Goal: Find specific page/section: Find specific page/section

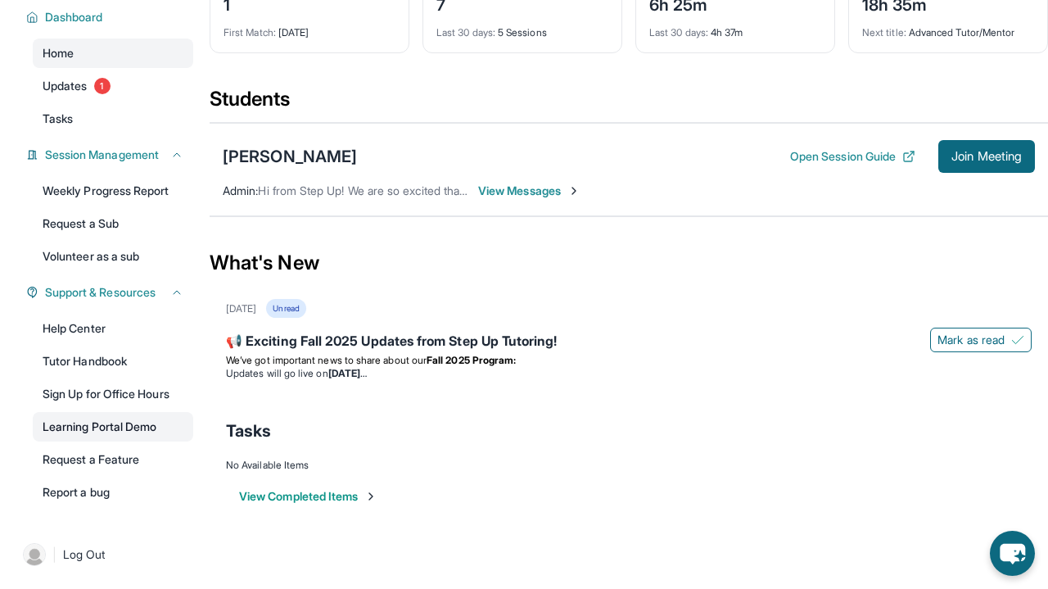
scroll to position [132, 0]
click at [99, 133] on link "Tasks" at bounding box center [113, 118] width 161 height 29
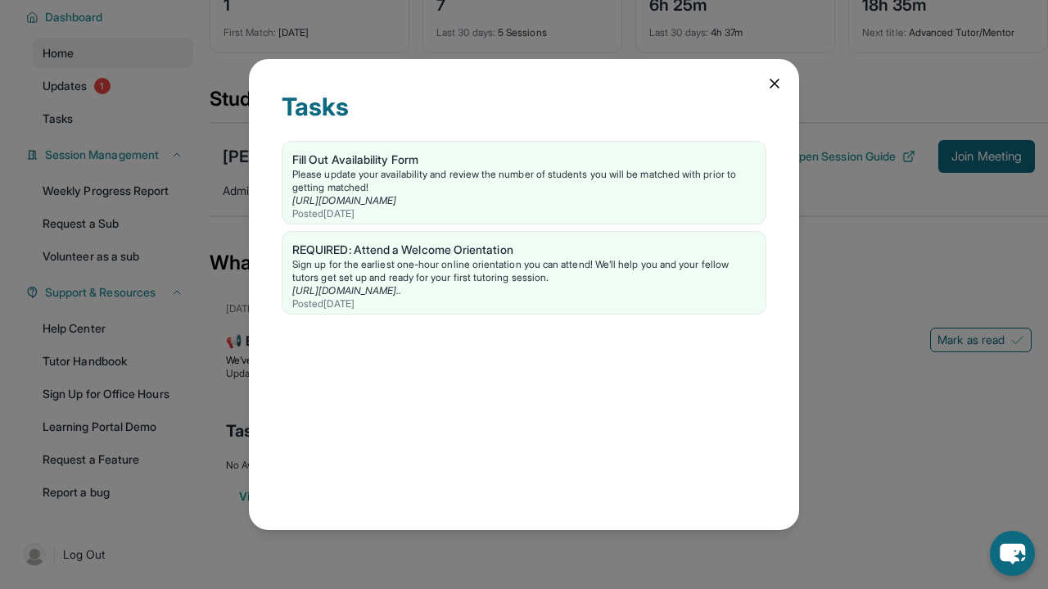
click at [774, 83] on icon at bounding box center [775, 83] width 8 height 8
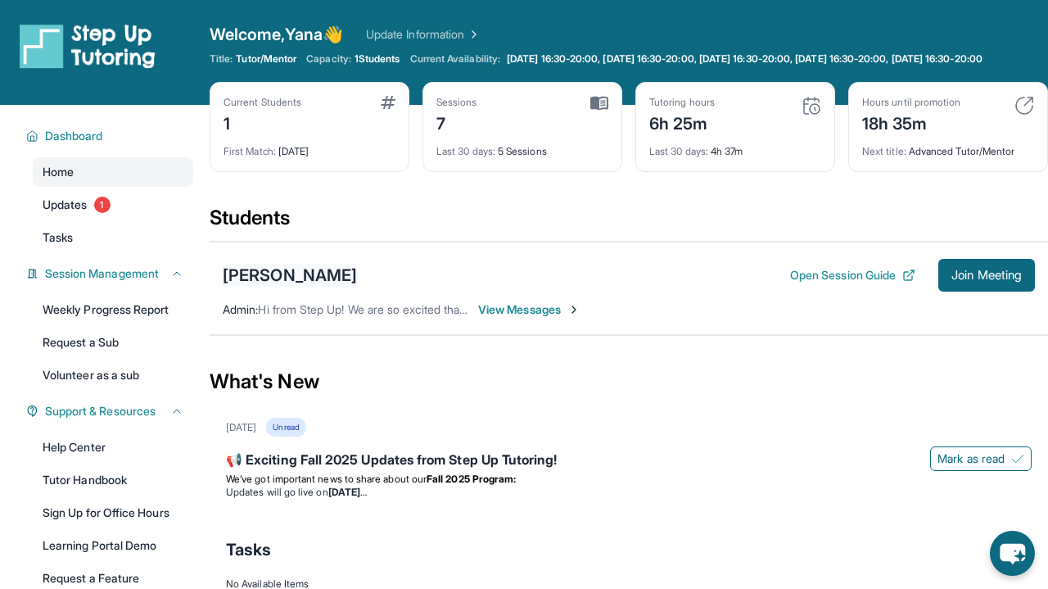
scroll to position [0, 0]
click at [119, 233] on div "Home Updates 1 Tasks" at bounding box center [113, 204] width 161 height 95
click at [115, 220] on link "Updates 1" at bounding box center [113, 204] width 161 height 29
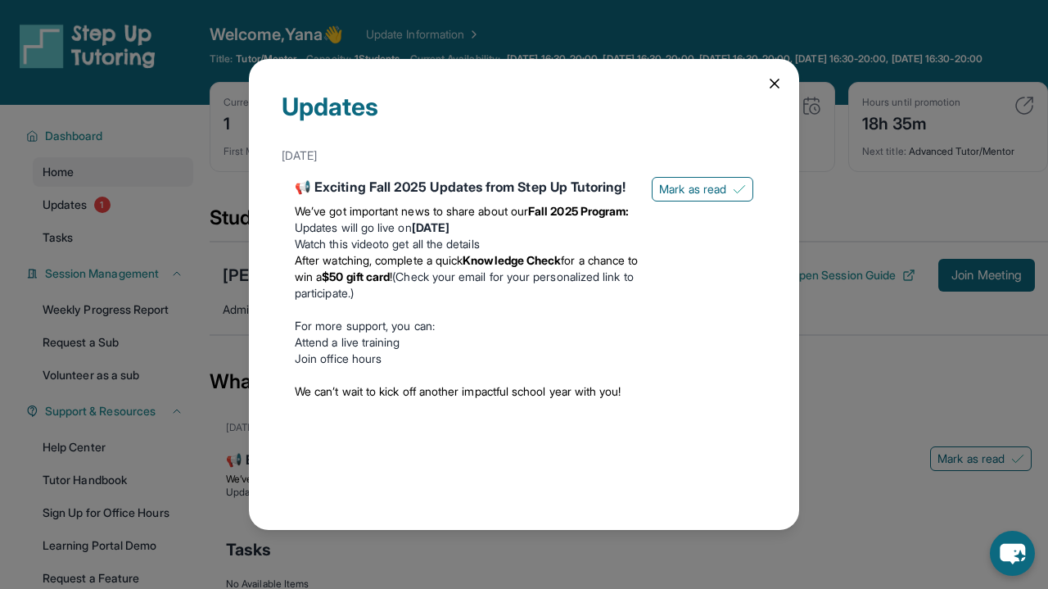
click at [415, 188] on div "📢 Exciting Fall 2025 Updates from Step Up Tutoring!" at bounding box center [467, 187] width 344 height 20
click at [681, 194] on span "Mark as read" at bounding box center [692, 189] width 67 height 16
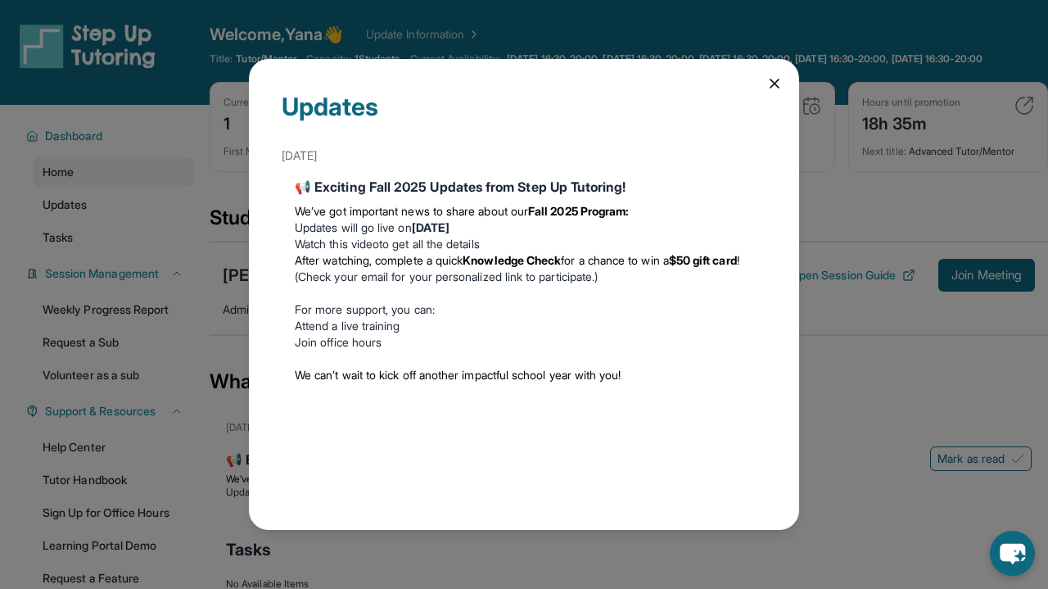
click at [774, 83] on icon at bounding box center [775, 83] width 8 height 8
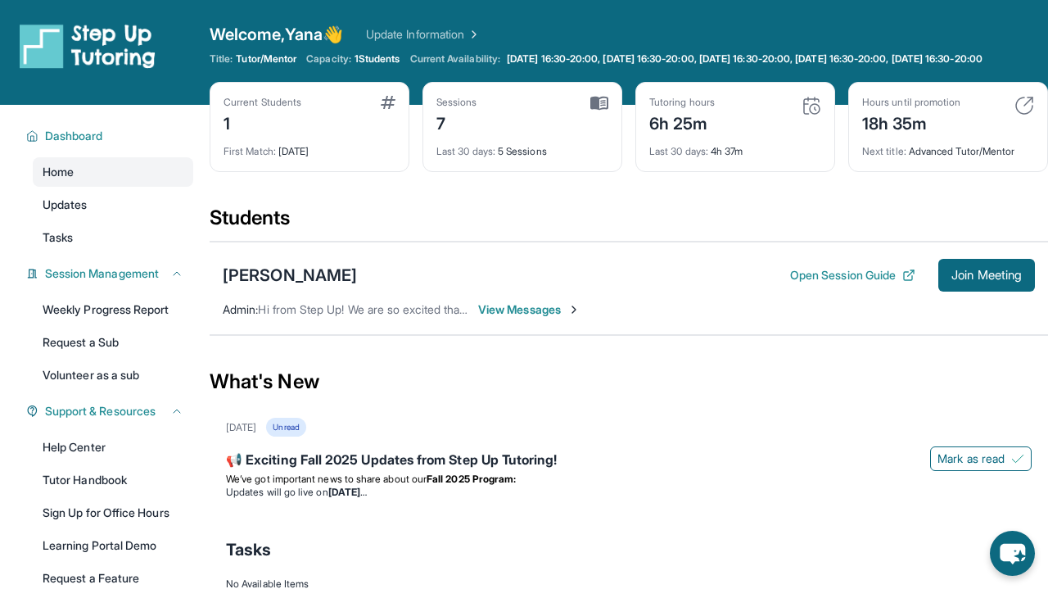
click at [169, 235] on div "Home Updates Tasks" at bounding box center [113, 204] width 161 height 95
click at [157, 252] on link "Tasks" at bounding box center [113, 237] width 161 height 29
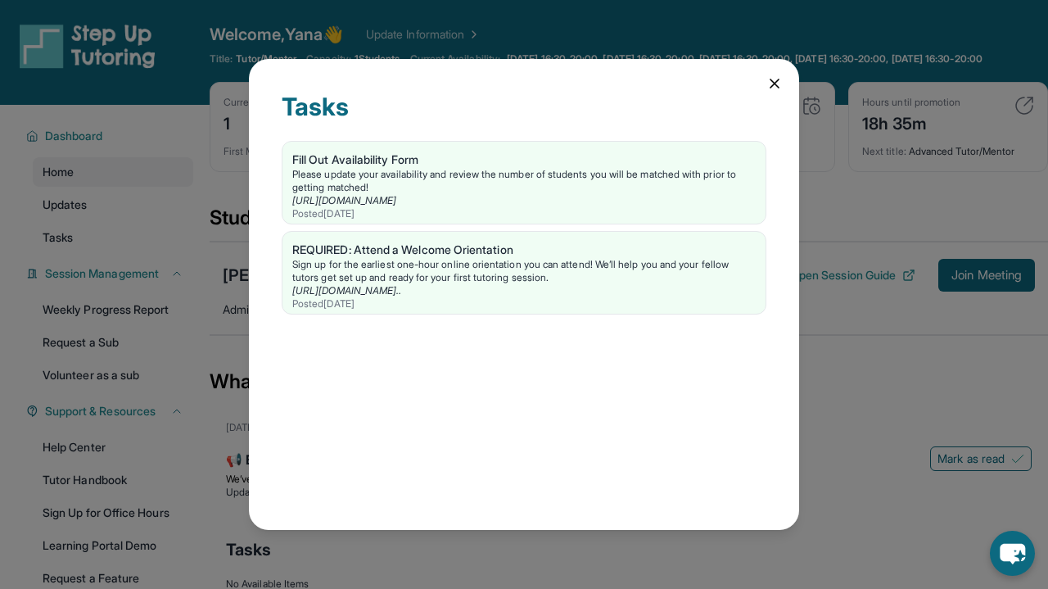
click at [772, 83] on icon at bounding box center [775, 83] width 16 height 16
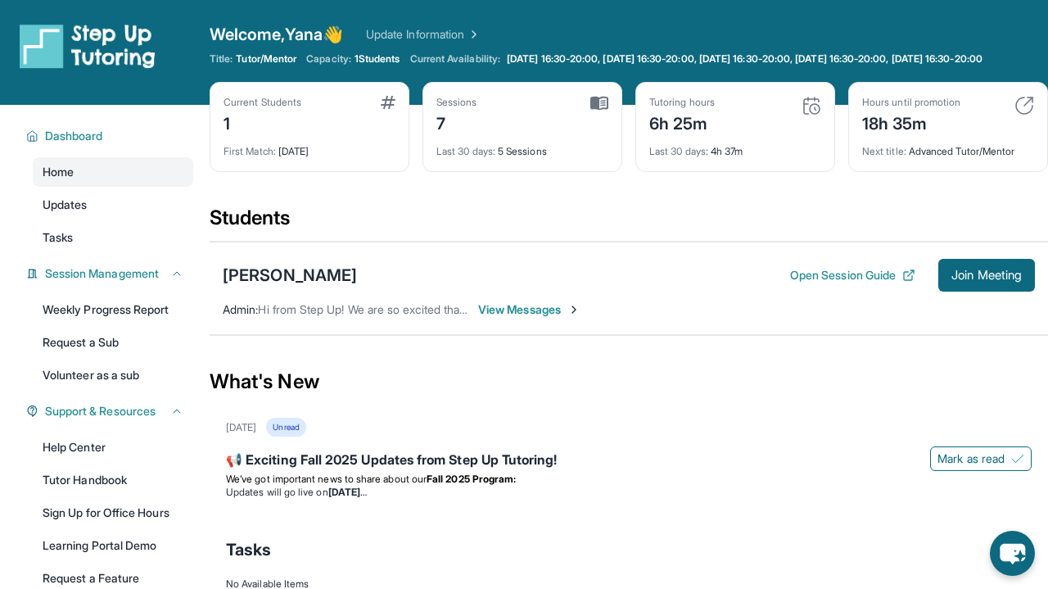
click at [808, 115] on img at bounding box center [812, 106] width 20 height 20
click at [749, 135] on div "Tutoring hours 6h 25m" at bounding box center [736, 115] width 172 height 39
click at [727, 205] on div "Current Students 1 First Match : [DATE] Sessions 7 Last 30 days : 5 Sessions Tu…" at bounding box center [629, 143] width 839 height 123
click at [738, 158] on div "Last 30 days : 4h 37m" at bounding box center [736, 146] width 172 height 23
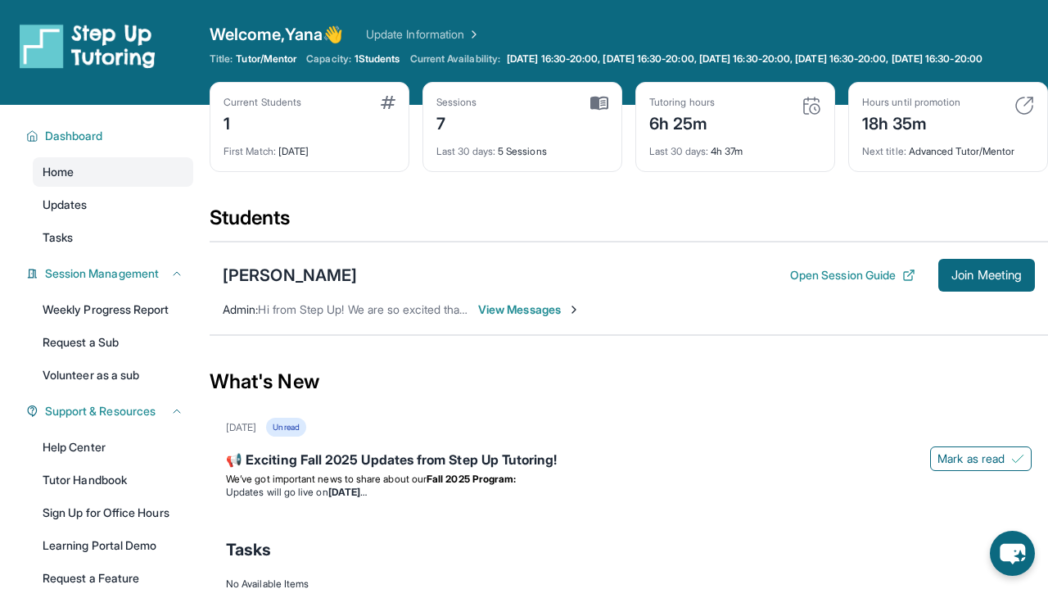
click at [700, 135] on div "6h 25m" at bounding box center [683, 122] width 66 height 26
click at [481, 31] on img at bounding box center [472, 34] width 16 height 16
